Goal: Find specific page/section: Find specific page/section

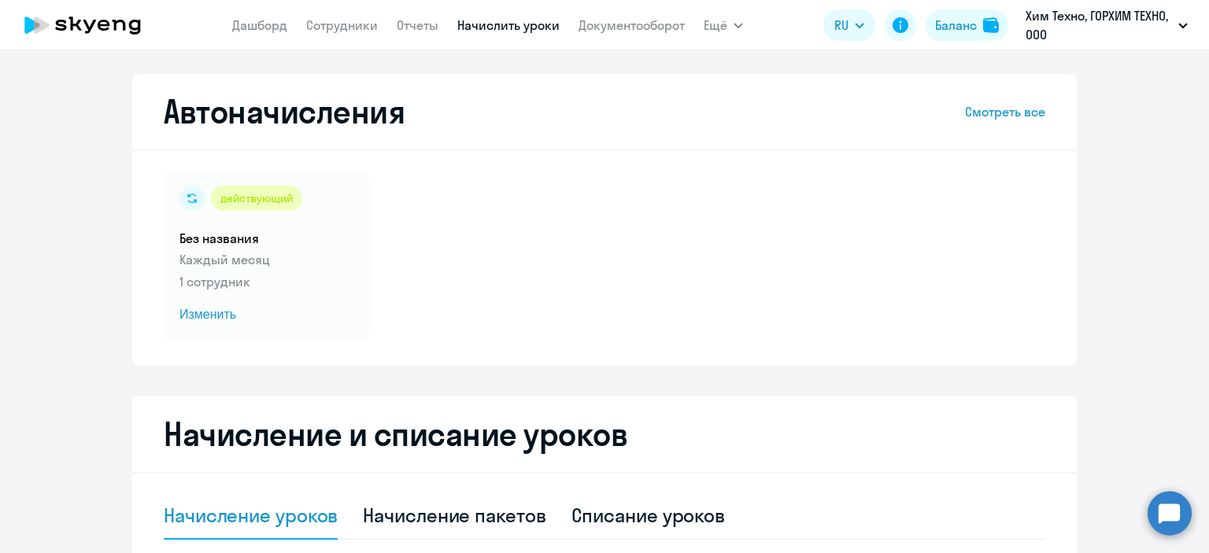
select select "10"
click at [335, 51] on div "Автоначисления Смотреть все действующий Без названия Каждый месяц 1 сотрудник И…" at bounding box center [604, 301] width 1209 height 503
click at [319, 24] on link "Сотрудники" at bounding box center [342, 25] width 72 height 16
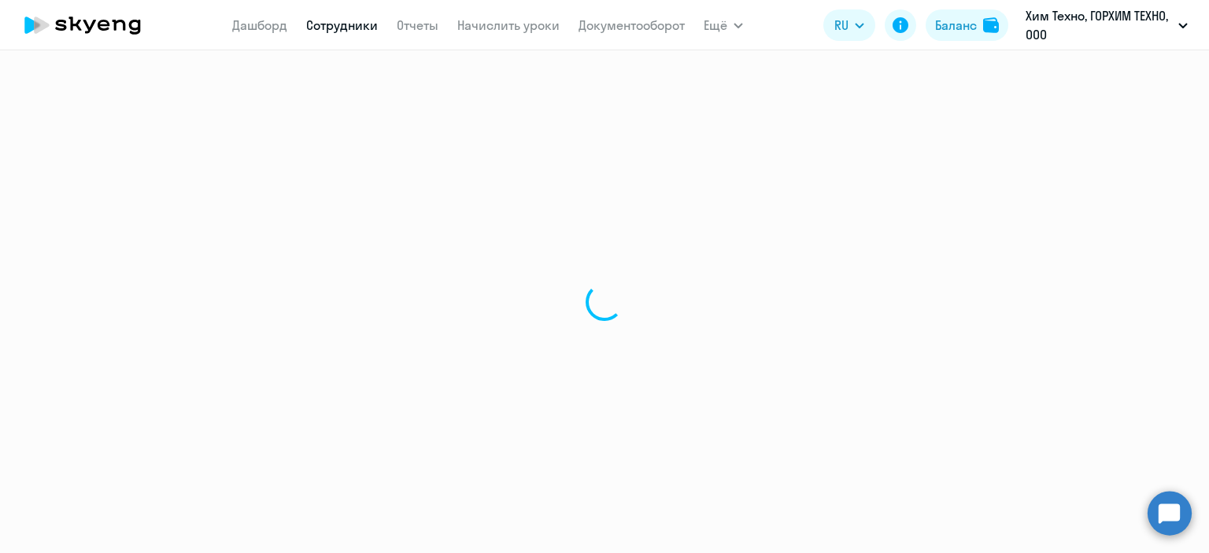
select select "30"
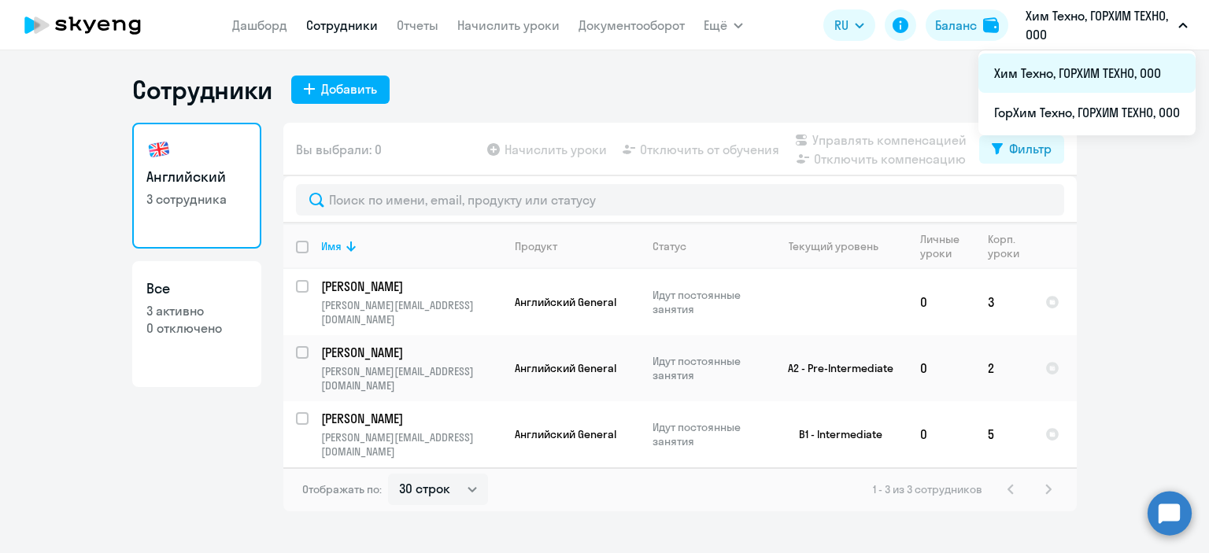
click at [1072, 75] on li "Хим Техно, ГОРХИМ ТЕХНО, ООО" at bounding box center [1086, 73] width 217 height 39
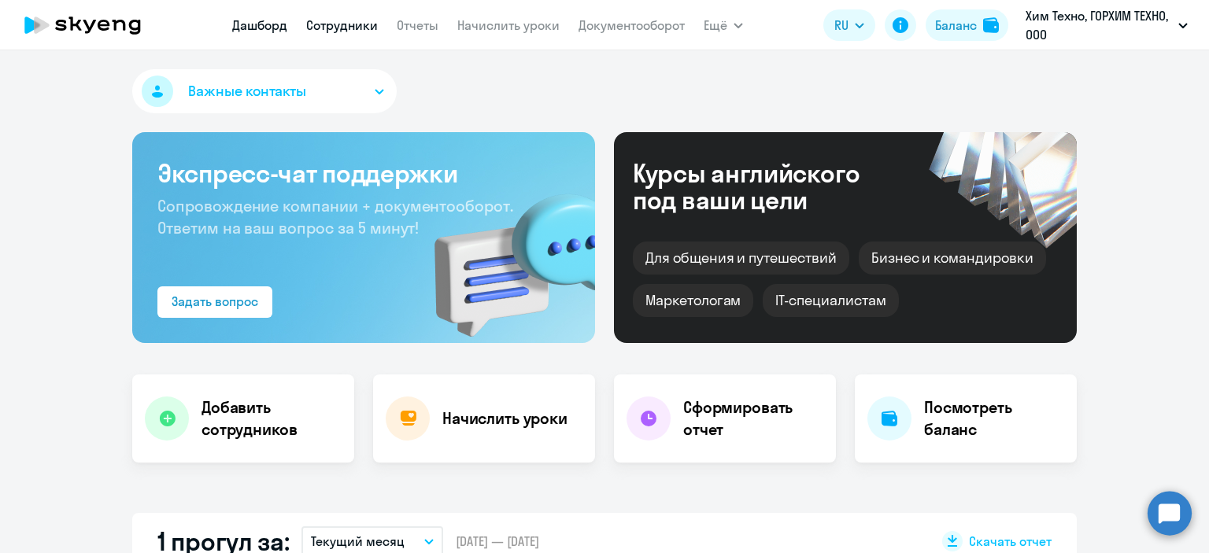
click at [333, 20] on link "Сотрудники" at bounding box center [342, 25] width 72 height 16
select select "30"
